Goal: Task Accomplishment & Management: Use online tool/utility

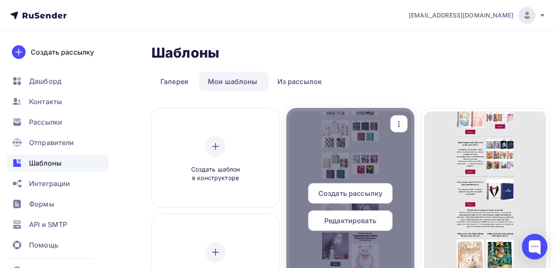
click at [343, 218] on span "Редактировать" at bounding box center [351, 221] width 52 height 10
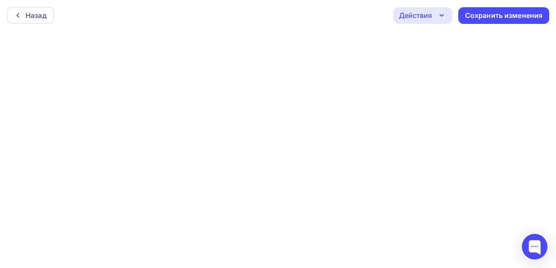
click at [282, 20] on div "Назад Действия Отправить тестовое письмо Предпросмотр Выйти без сохранения Сохр…" at bounding box center [278, 15] width 556 height 31
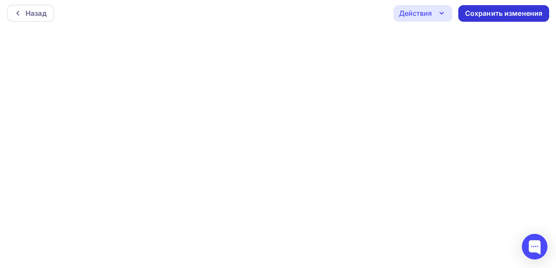
click at [533, 13] on div "Сохранить изменения" at bounding box center [504, 14] width 78 height 10
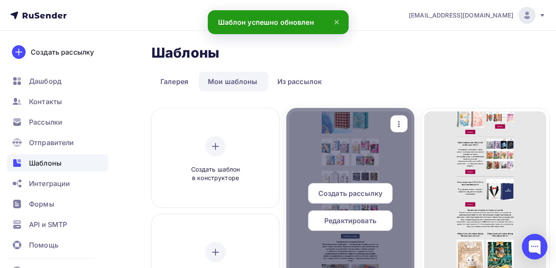
click at [377, 194] on span "Создать рассылку" at bounding box center [351, 193] width 64 height 10
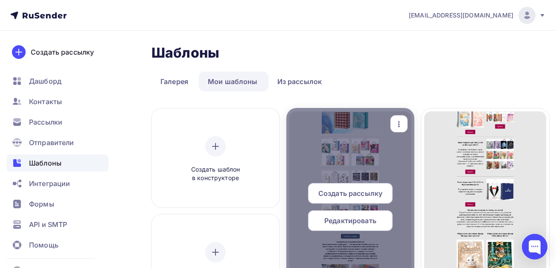
click at [367, 199] on div "Создать рассылку" at bounding box center [350, 193] width 85 height 20
click at [355, 190] on span "Создать рассылку" at bounding box center [351, 193] width 64 height 10
click at [324, 189] on span "Создать рассылку" at bounding box center [351, 193] width 64 height 10
click at [401, 122] on icon "button" at bounding box center [399, 124] width 10 height 10
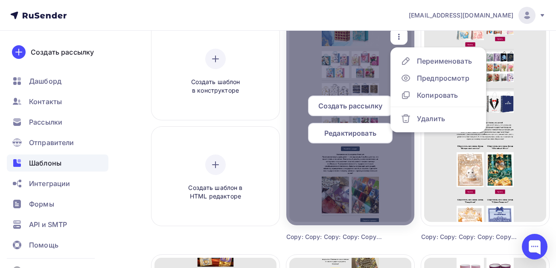
scroll to position [43, 0]
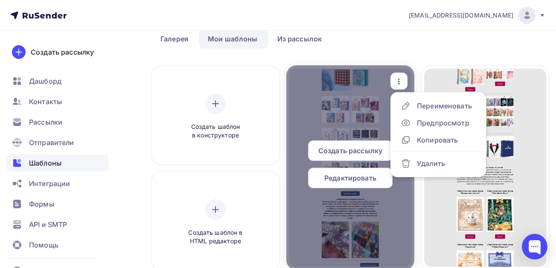
click at [346, 148] on span "Создать рассылку" at bounding box center [351, 151] width 64 height 10
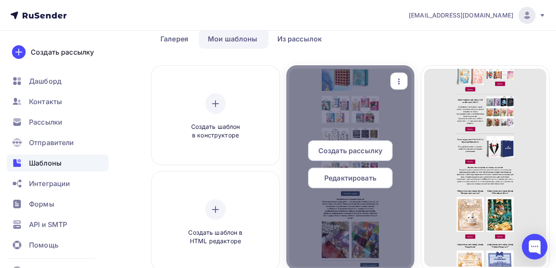
click at [356, 177] on span "Редактировать" at bounding box center [351, 178] width 52 height 10
click at [325, 176] on span "Редактировать" at bounding box center [351, 178] width 52 height 10
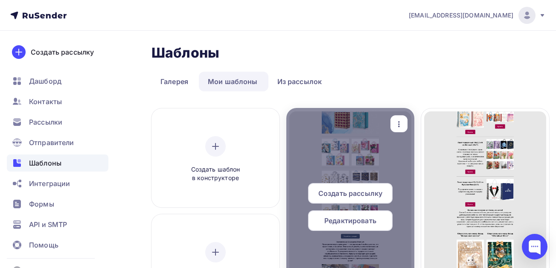
click at [351, 192] on span "Создать рассылку" at bounding box center [351, 193] width 64 height 10
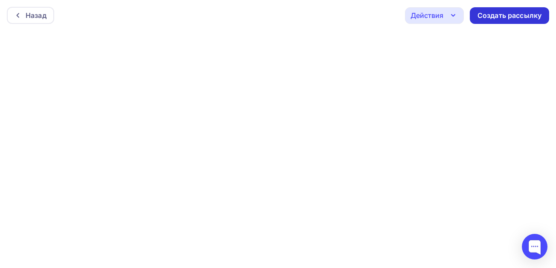
click at [491, 13] on div "Создать рассылку" at bounding box center [510, 16] width 64 height 10
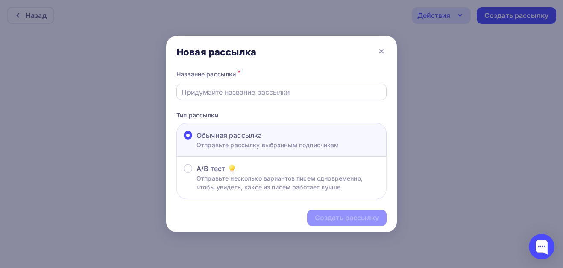
click at [239, 94] on input "text" at bounding box center [281, 92] width 200 height 10
paste input "Новинки премиум-класса: подарочные пакеты, конверты и адресные открытки для осо…"
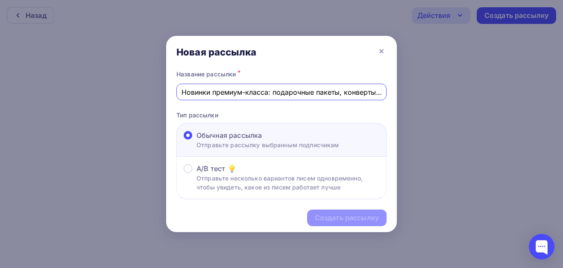
scroll to position [0, 138]
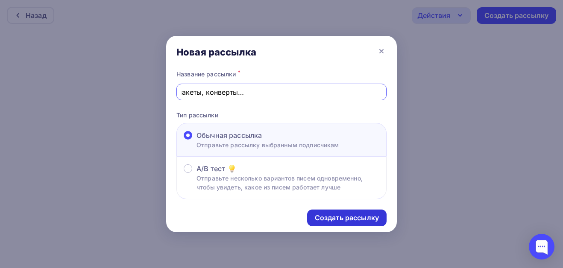
type input "Новинки премиум-класса: подарочные пакеты, конверты и адресные открытки для осо…"
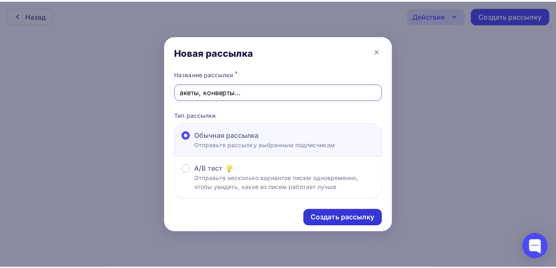
scroll to position [0, 0]
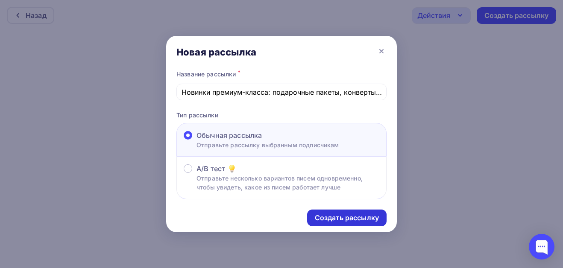
click at [328, 219] on div "Создать рассылку" at bounding box center [347, 218] width 64 height 10
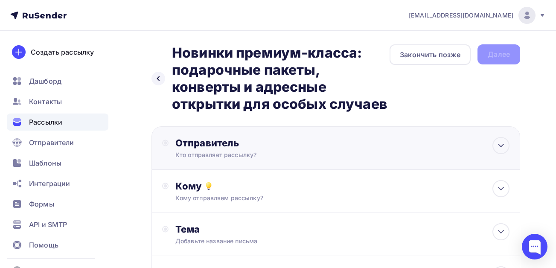
click at [186, 150] on div "Отправитель Кто отправляет рассылку? Email * card@tdshow.ru info@tkshow.ru card…" at bounding box center [268, 148] width 185 height 22
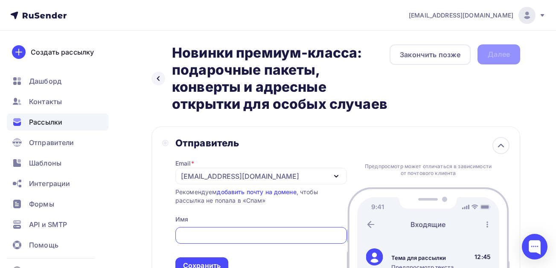
click at [207, 178] on div "[EMAIL_ADDRESS][DOMAIN_NAME]" at bounding box center [240, 176] width 118 height 10
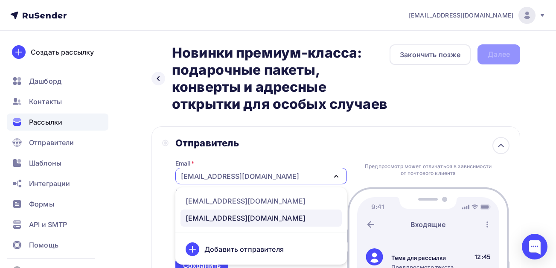
click at [211, 217] on div "[EMAIL_ADDRESS][DOMAIN_NAME]" at bounding box center [246, 218] width 120 height 10
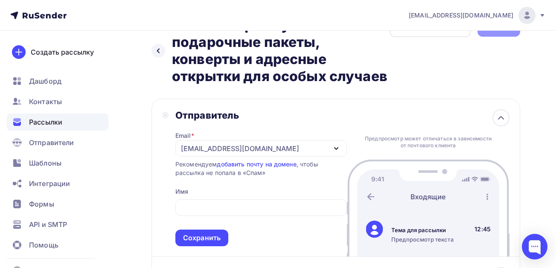
scroll to position [43, 0]
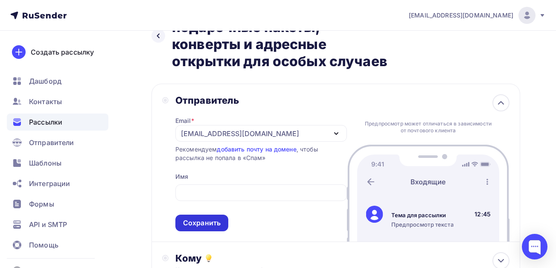
click at [207, 218] on div "Сохранить" at bounding box center [202, 223] width 38 height 10
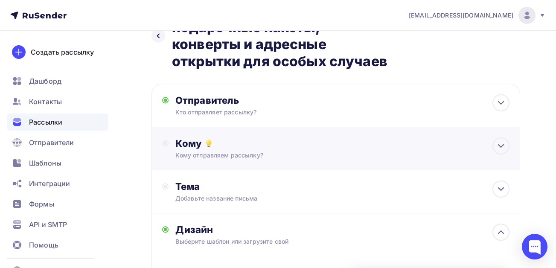
click at [204, 154] on div "Кому отправляем рассылку?" at bounding box center [326, 155] width 301 height 9
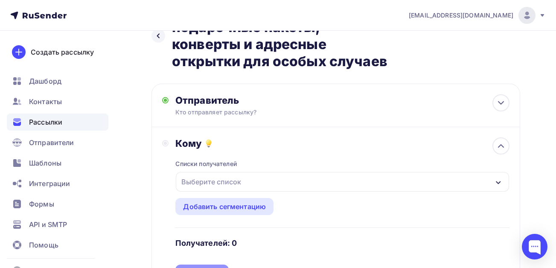
click at [204, 180] on div "Выберите список" at bounding box center [211, 181] width 67 height 15
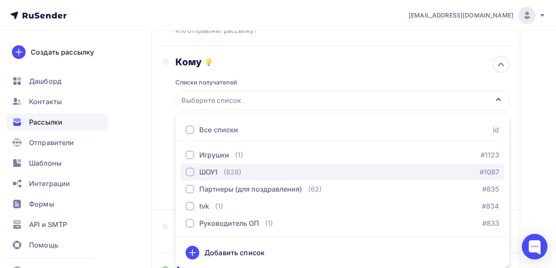
click at [189, 170] on div "button" at bounding box center [190, 172] width 9 height 9
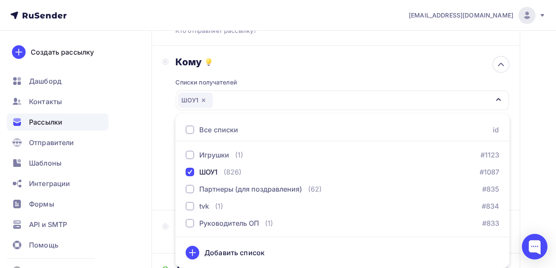
click at [163, 159] on div "Кому Списки получателей ШОУ1 Все списки id Игрушки (1) #1123 ШОУ1 (826) #1087 П…" at bounding box center [336, 128] width 348 height 144
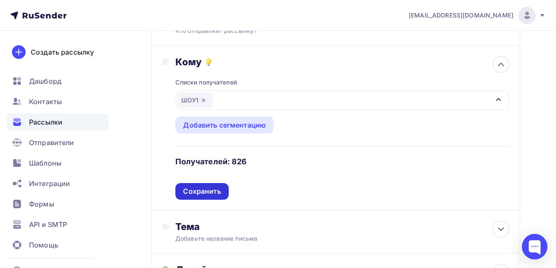
click at [188, 191] on div "Сохранить" at bounding box center [202, 192] width 38 height 10
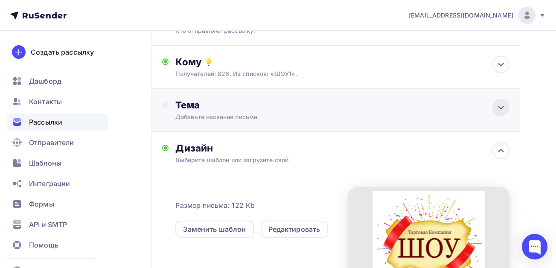
click at [503, 107] on icon at bounding box center [501, 107] width 5 height 3
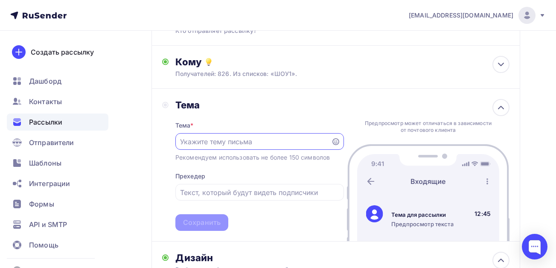
scroll to position [0, 0]
click at [220, 139] on input "text" at bounding box center [253, 142] width 146 height 10
paste input "Новинки премиум-класса: подарочные пакеты, конверты и адресные открытки для осо…"
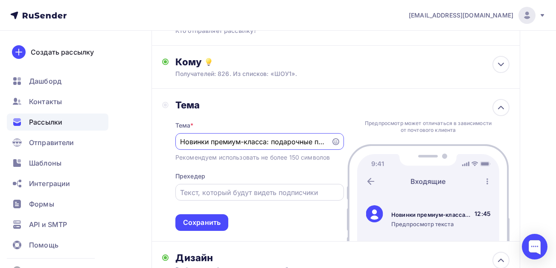
scroll to position [0, 192]
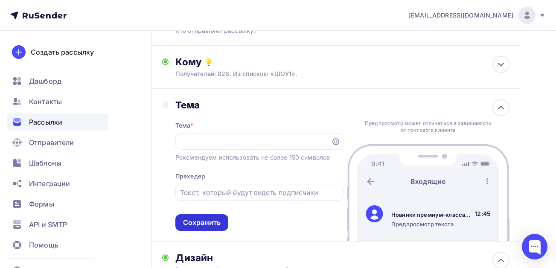
click at [211, 224] on div "Сохранить" at bounding box center [202, 223] width 38 height 10
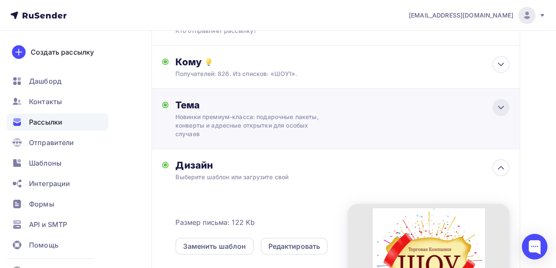
click at [506, 106] on icon at bounding box center [501, 107] width 10 height 10
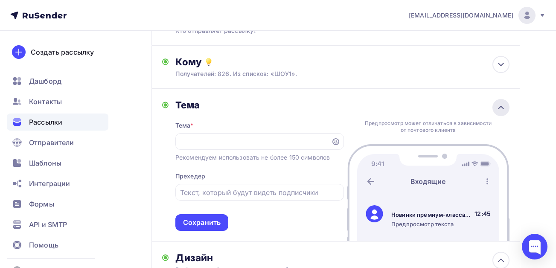
click at [506, 106] on icon at bounding box center [501, 107] width 10 height 10
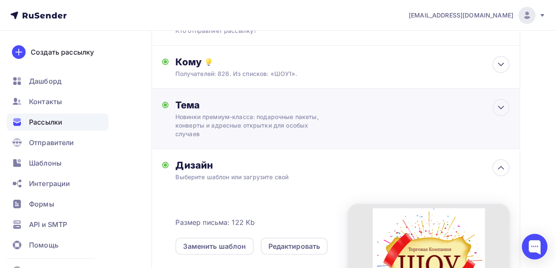
click at [230, 114] on div "Новинки премиум-класса: подарочные пакеты, конверты и адресные открытки для осо…" at bounding box center [252, 126] width 152 height 26
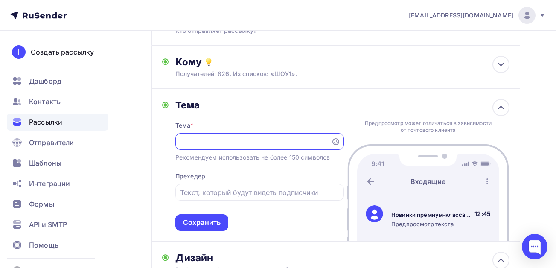
click at [188, 143] on input "Новинки премиум-класса: подарочные пакеты, конверты и адресные открытки для осо…" at bounding box center [253, 142] width 146 height 10
drag, startPoint x: 267, startPoint y: 146, endPoint x: 213, endPoint y: 143, distance: 53.9
click at [213, 143] on input "Новинки премиум-класса: подарочные пакеты, конверты и адресные открытки для осо…" at bounding box center [253, 142] width 146 height 10
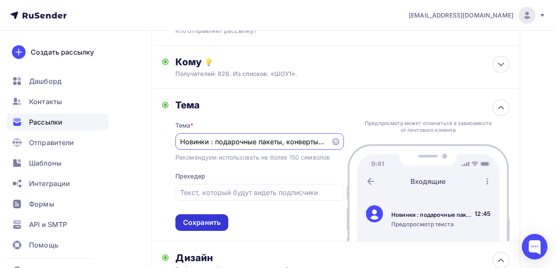
type input "Новинки : подарочные пакеты, конверты и адресные открытки для особых случаев"
click at [197, 221] on div "Сохранить" at bounding box center [202, 223] width 38 height 10
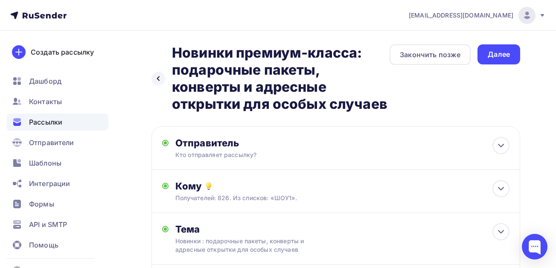
click at [504, 51] on div "Далее" at bounding box center [499, 55] width 22 height 10
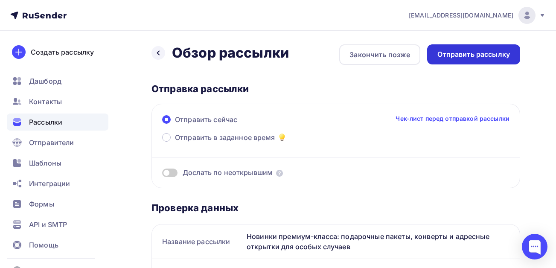
click at [457, 54] on div "Отправить рассылку" at bounding box center [474, 55] width 73 height 10
